Goal: Information Seeking & Learning: Learn about a topic

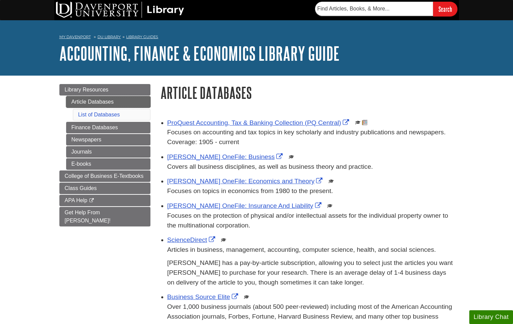
click at [128, 105] on link "Article Databases" at bounding box center [108, 101] width 84 height 11
click at [188, 122] on link "ProQuest Accounting, Tax & Banking Collection (PQ Central)" at bounding box center [259, 122] width 184 height 7
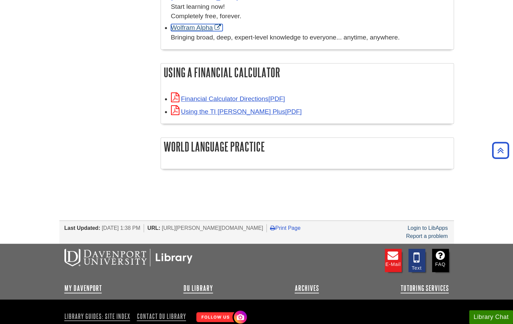
scroll to position [585, 0]
